Goal: Transaction & Acquisition: Purchase product/service

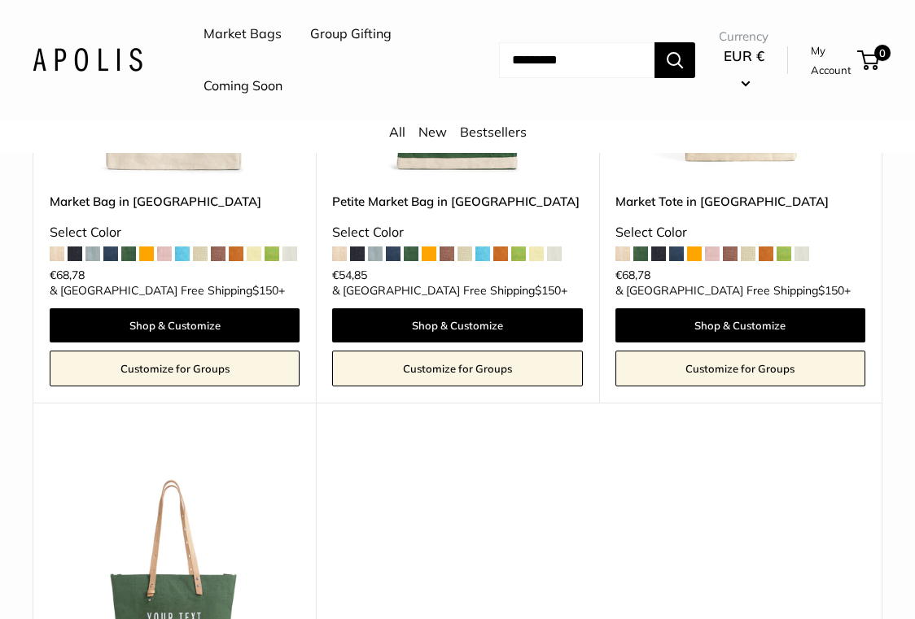
scroll to position [651, 0]
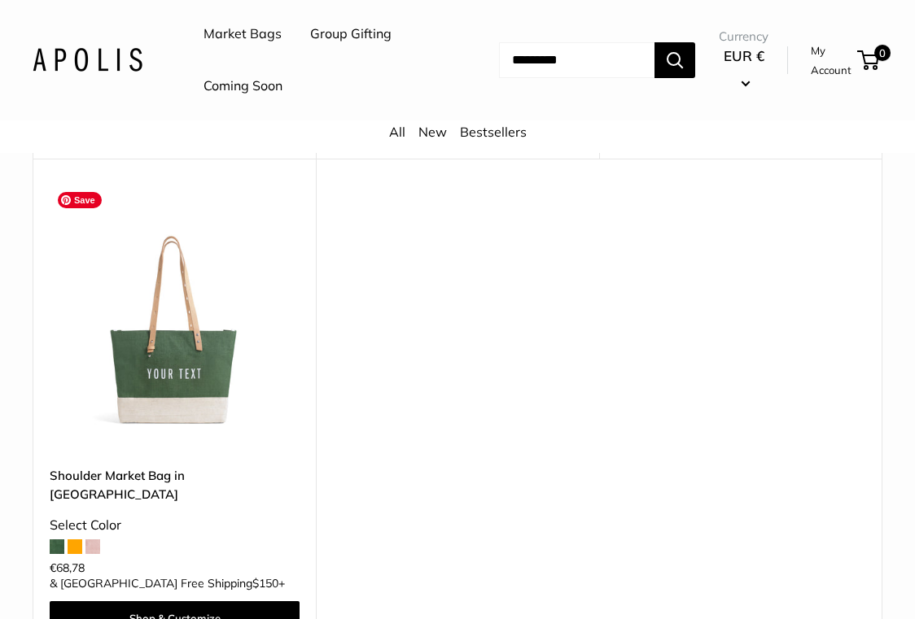
click at [0, 0] on img at bounding box center [0, 0] width 0 height 0
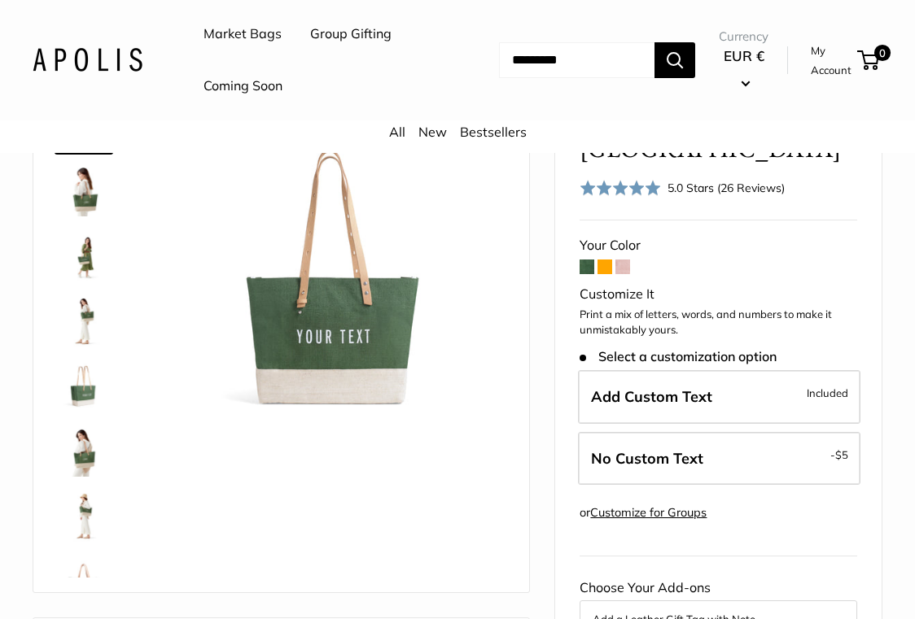
scroll to position [244, 0]
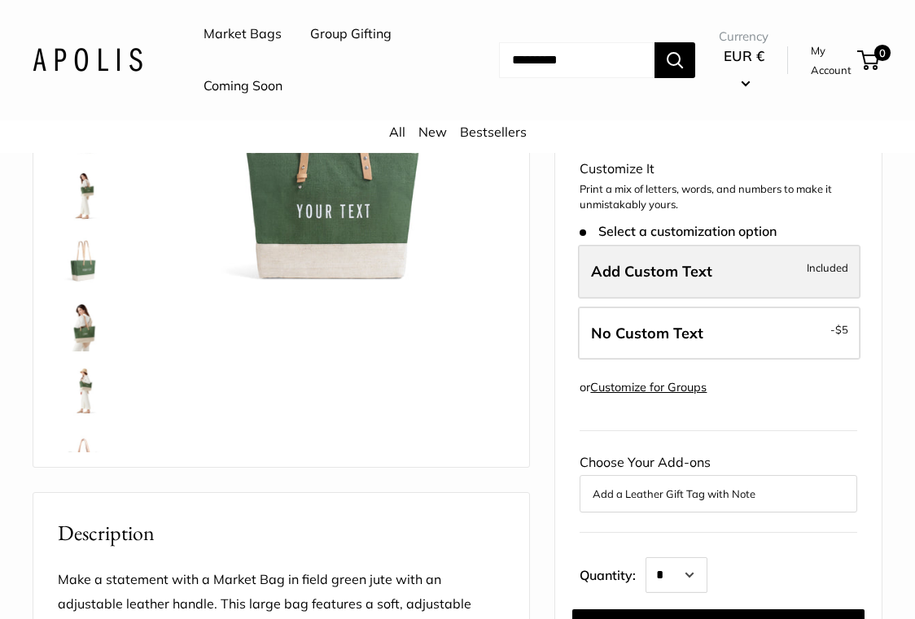
click at [705, 266] on span "Add Custom Text" at bounding box center [651, 271] width 121 height 19
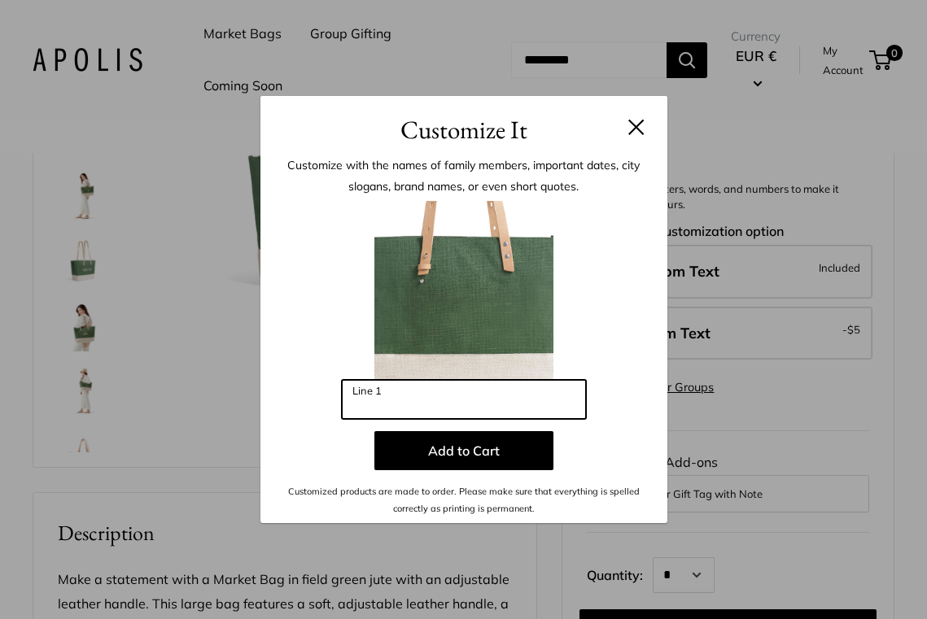
click at [469, 404] on input "Line 1" at bounding box center [464, 399] width 244 height 39
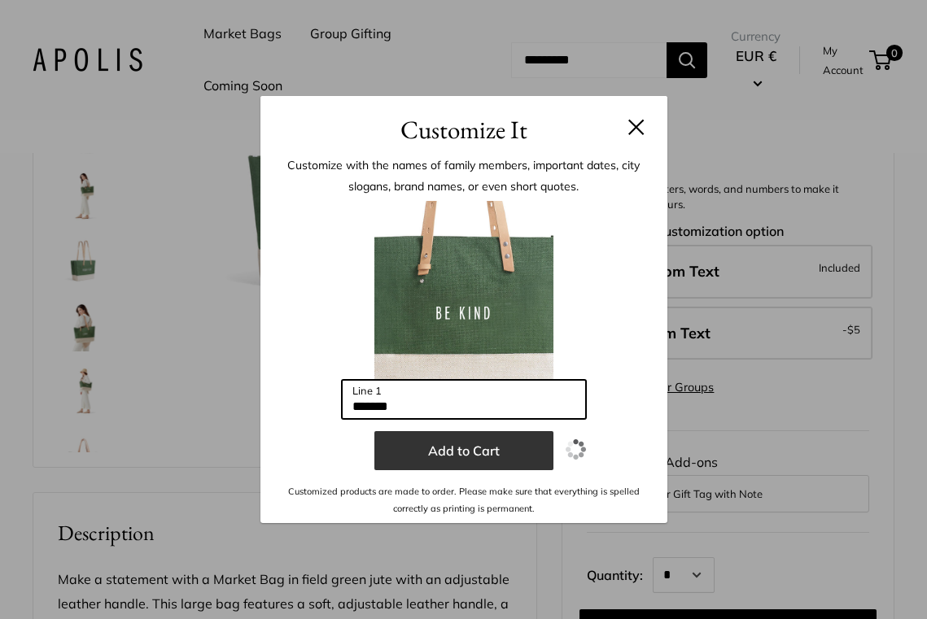
type input "*******"
click at [404, 453] on button "Add to Cart" at bounding box center [463, 450] width 179 height 39
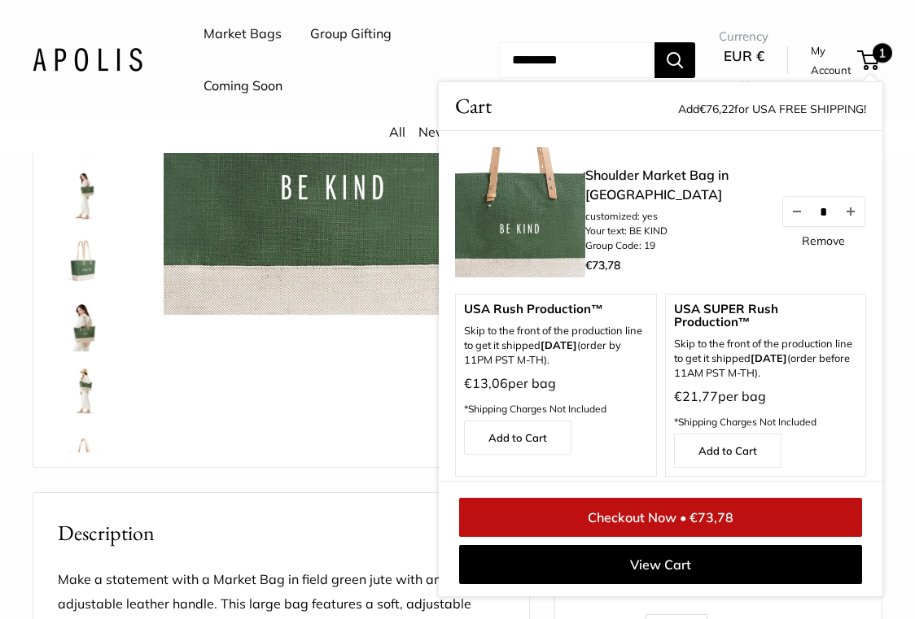
click at [798, 514] on link "Checkout Now • €73,78" at bounding box center [660, 517] width 403 height 39
